Goal: Task Accomplishment & Management: Use online tool/utility

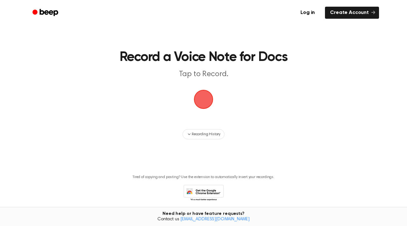
click at [326, 64] on h1 "Record a Voice Note for Docs" at bounding box center [204, 57] width 270 height 13
click at [361, 10] on link "Create Account" at bounding box center [352, 13] width 54 height 12
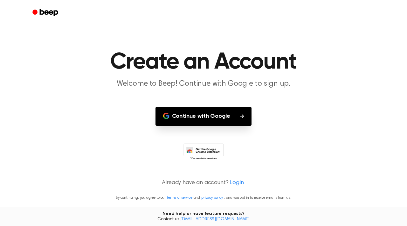
click at [226, 116] on button "Continue with Google" at bounding box center [204, 116] width 96 height 19
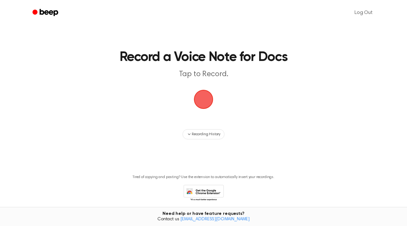
click at [196, 98] on span "button" at bounding box center [203, 99] width 19 height 19
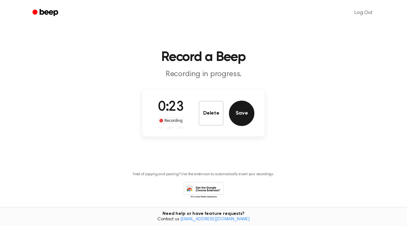
click at [244, 115] on button "Save" at bounding box center [241, 113] width 25 height 25
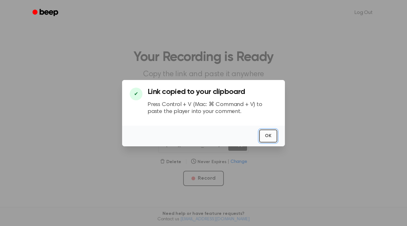
click at [267, 137] on button "OK" at bounding box center [268, 136] width 18 height 13
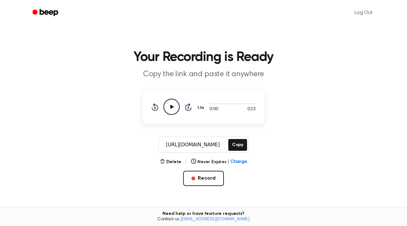
click at [173, 107] on icon at bounding box center [172, 107] width 3 height 4
click at [173, 163] on button "Delete" at bounding box center [170, 162] width 21 height 7
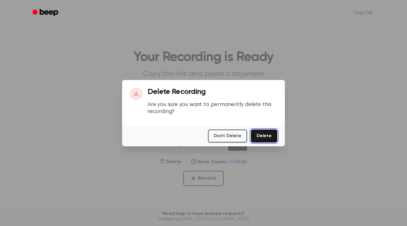
click at [266, 138] on button "Delete" at bounding box center [264, 136] width 26 height 13
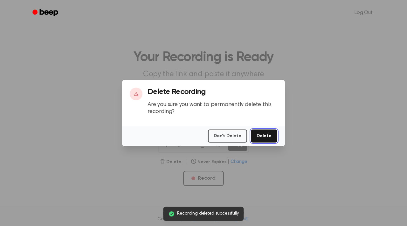
click at [266, 138] on button "Delete" at bounding box center [264, 136] width 26 height 13
